Goal: Task Accomplishment & Management: Manage account settings

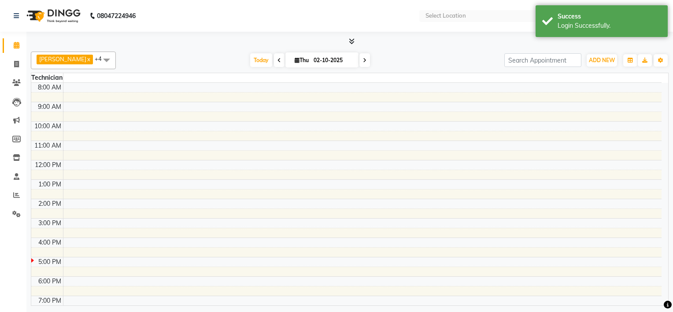
select select "en"
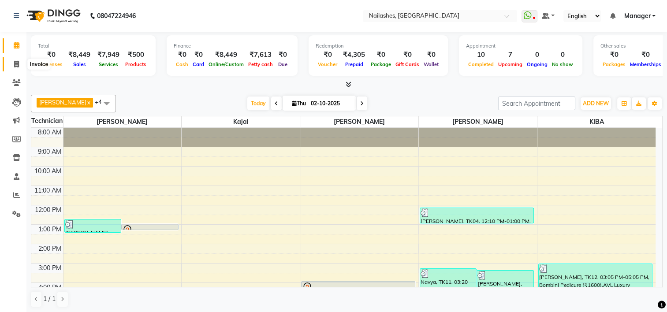
click at [18, 61] on icon at bounding box center [16, 64] width 5 height 7
select select "service"
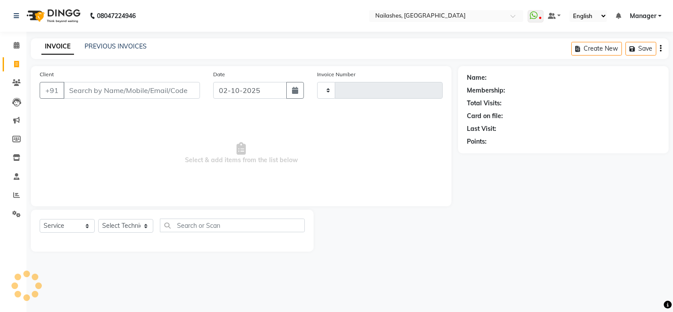
type input "2171"
select select "6579"
click at [122, 44] on link "PREVIOUS INVOICES" at bounding box center [116, 46] width 62 height 8
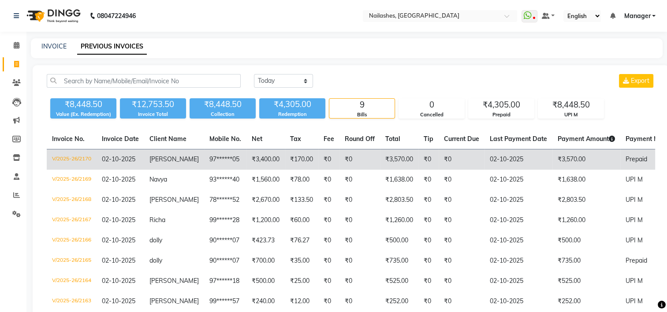
click at [285, 157] on td "₹170.00" at bounding box center [301, 159] width 33 height 21
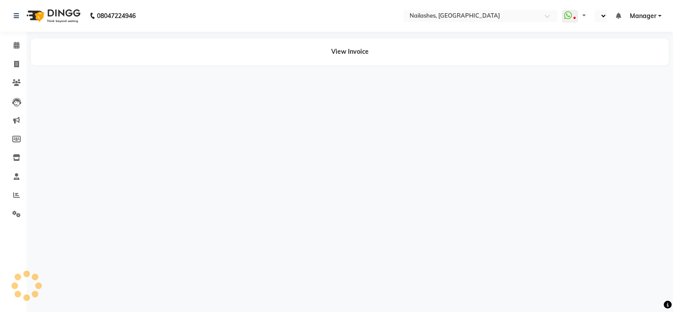
select select "en"
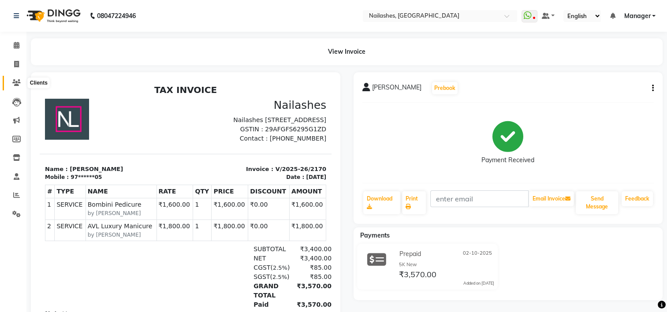
click at [16, 82] on icon at bounding box center [16, 82] width 8 height 7
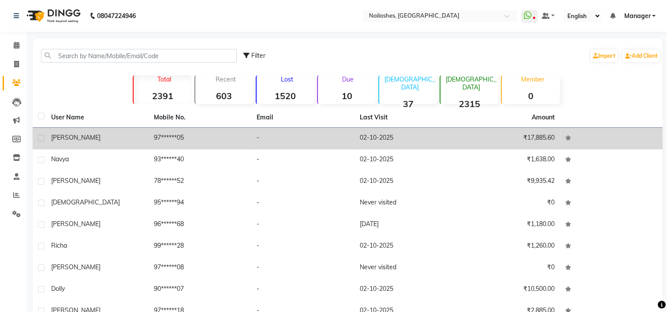
click at [164, 136] on td "97******05" at bounding box center [200, 139] width 103 height 22
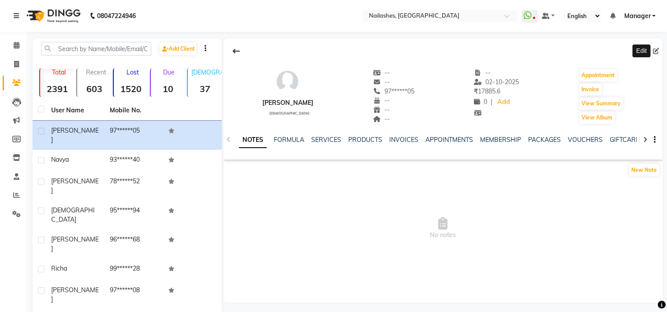
click at [656, 48] on icon at bounding box center [656, 51] width 6 height 6
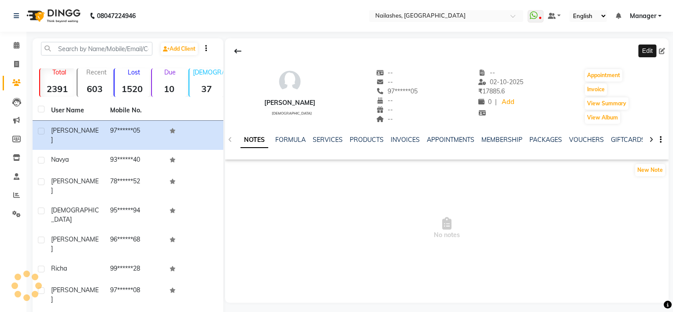
select select "21"
select select "[DEMOGRAPHIC_DATA]"
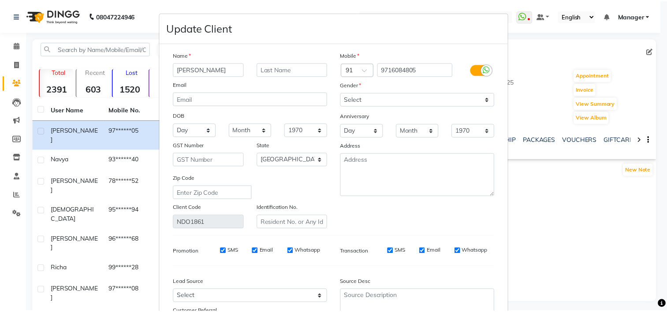
scroll to position [83, 0]
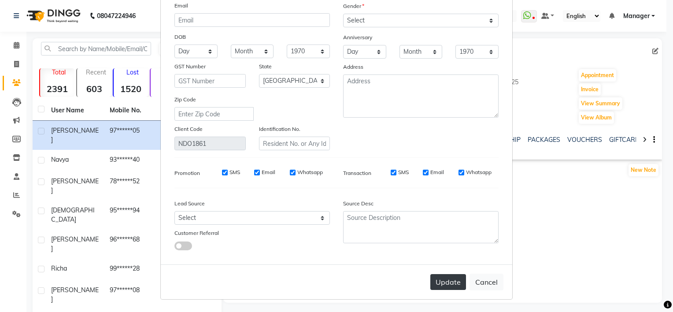
click at [445, 281] on button "Update" at bounding box center [449, 282] width 36 height 16
select select
select select "null"
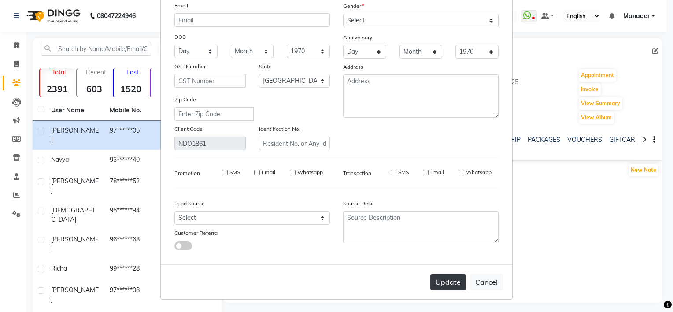
select select
checkbox input "false"
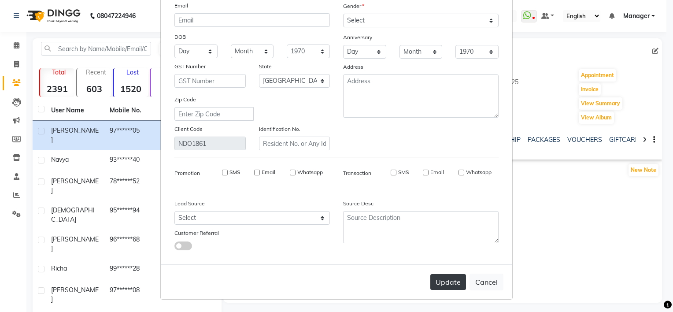
checkbox input "false"
